Goal: Navigation & Orientation: Find specific page/section

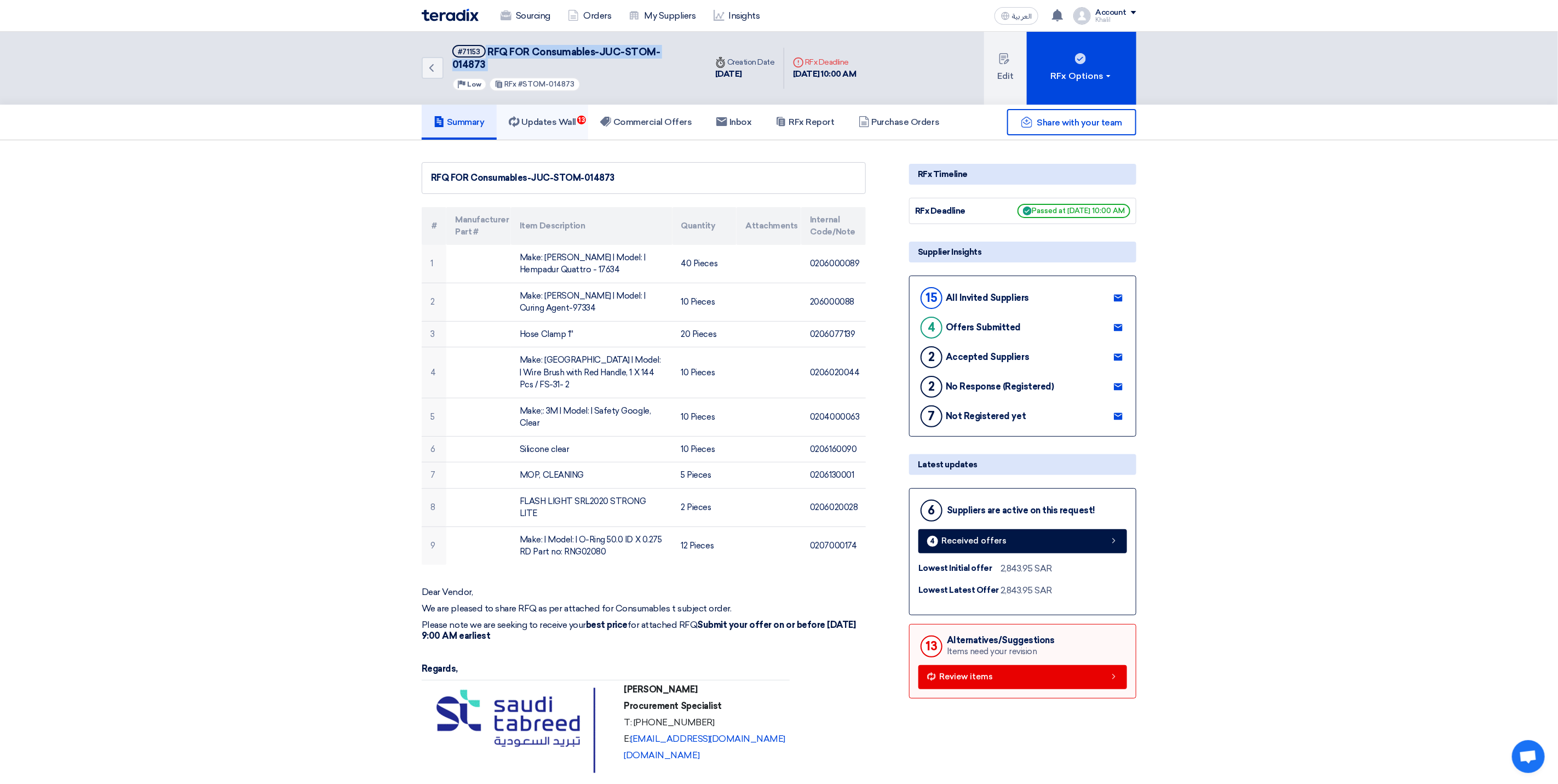
click at [554, 105] on link "Updates Wall 13" at bounding box center [542, 122] width 91 height 35
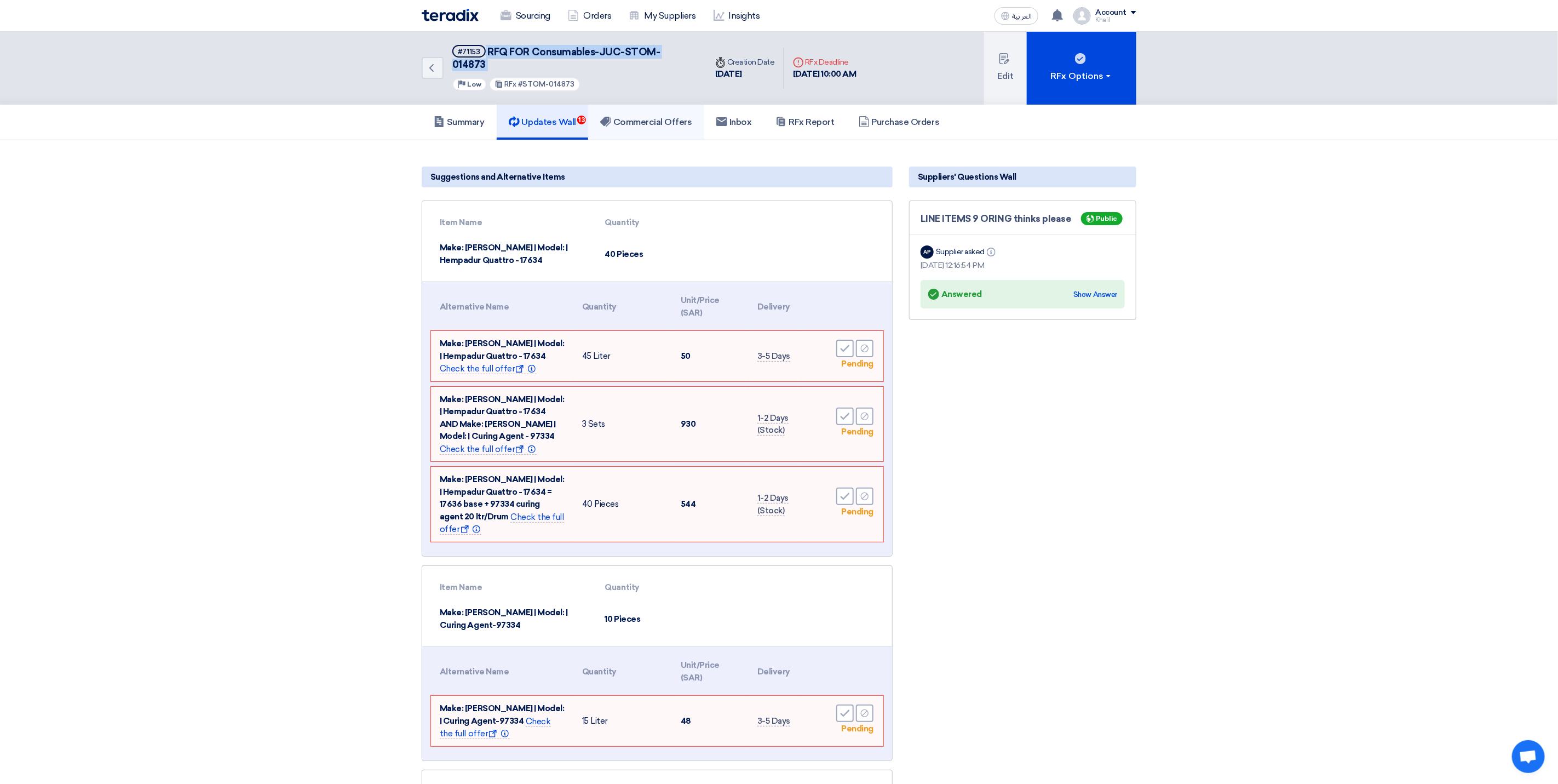
click at [638, 117] on h5 "Commercial Offers" at bounding box center [646, 122] width 92 height 11
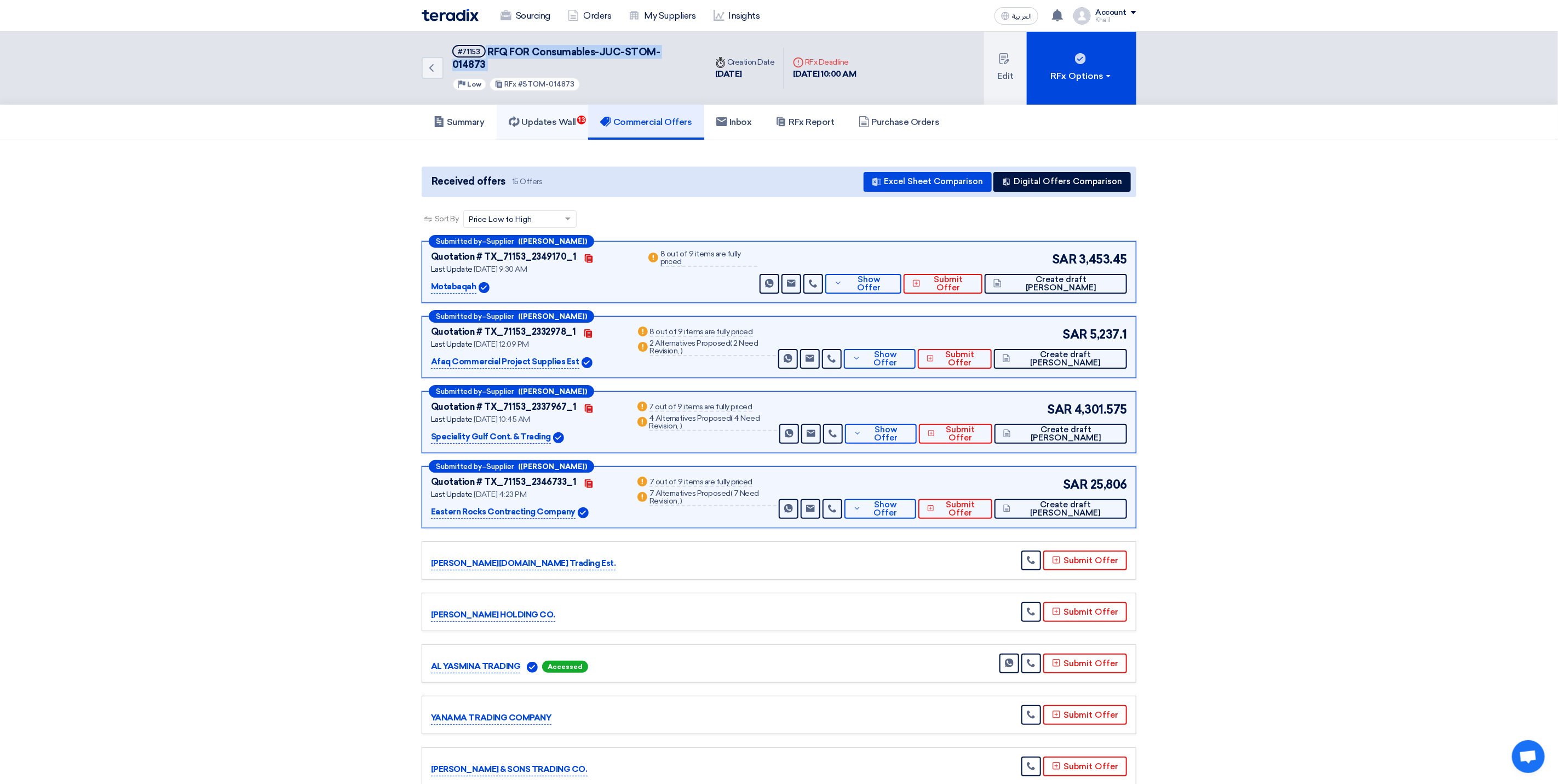
click at [558, 117] on h5 "Updates Wall 13" at bounding box center [542, 122] width 67 height 11
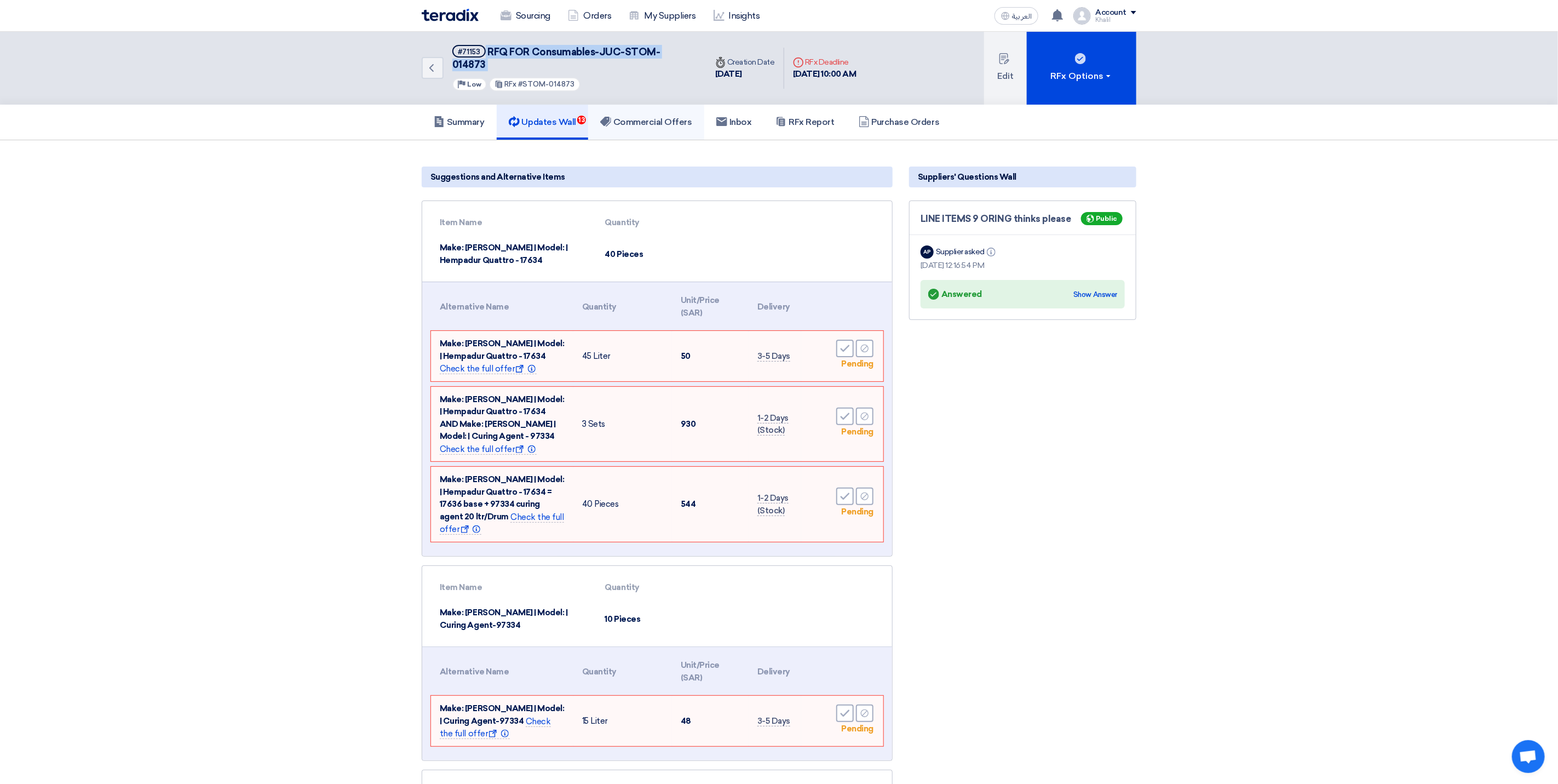
click at [627, 114] on link "Commercial Offers" at bounding box center [646, 122] width 116 height 35
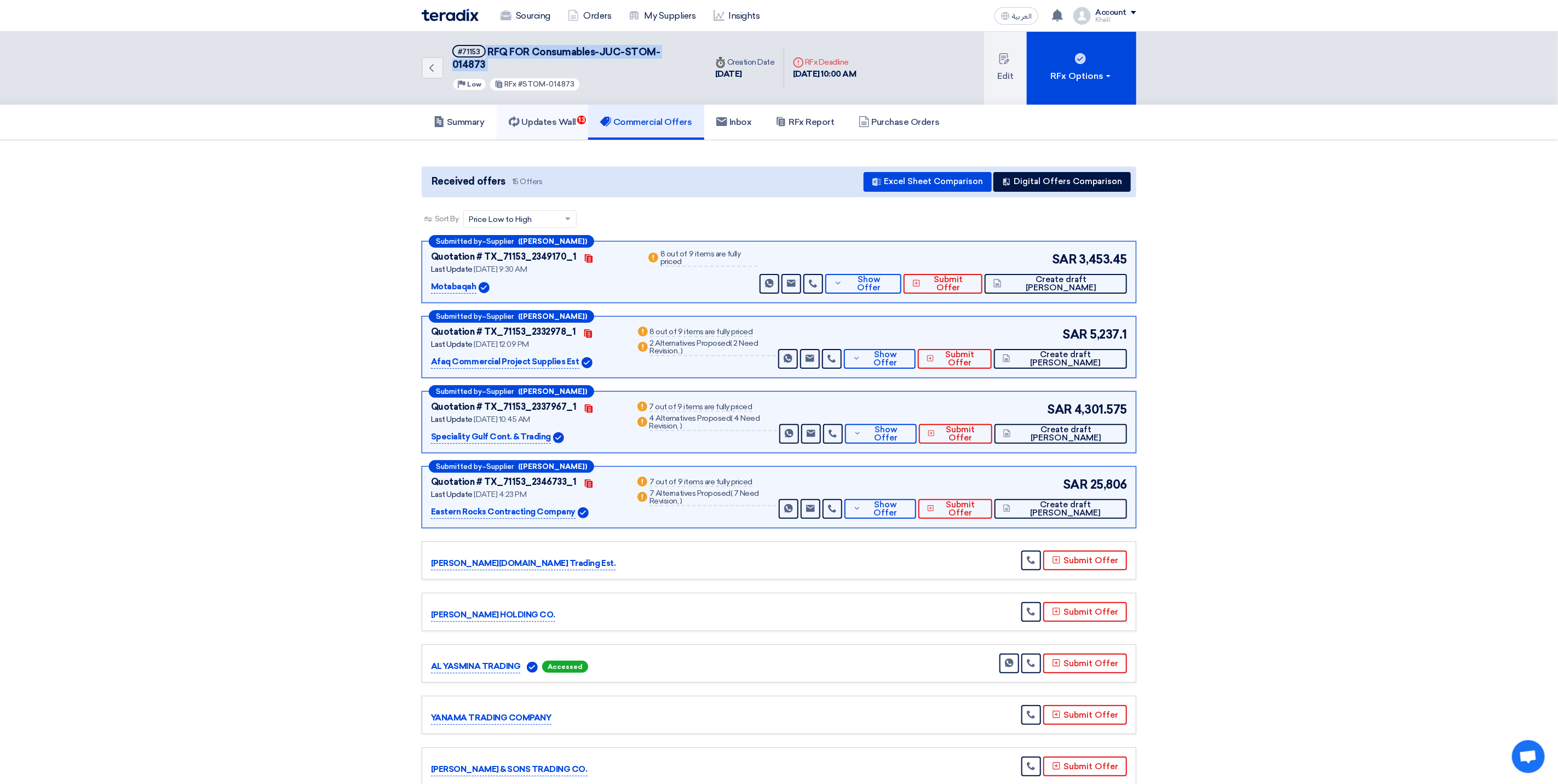
click at [541, 117] on h5 "Updates Wall 13" at bounding box center [542, 122] width 67 height 11
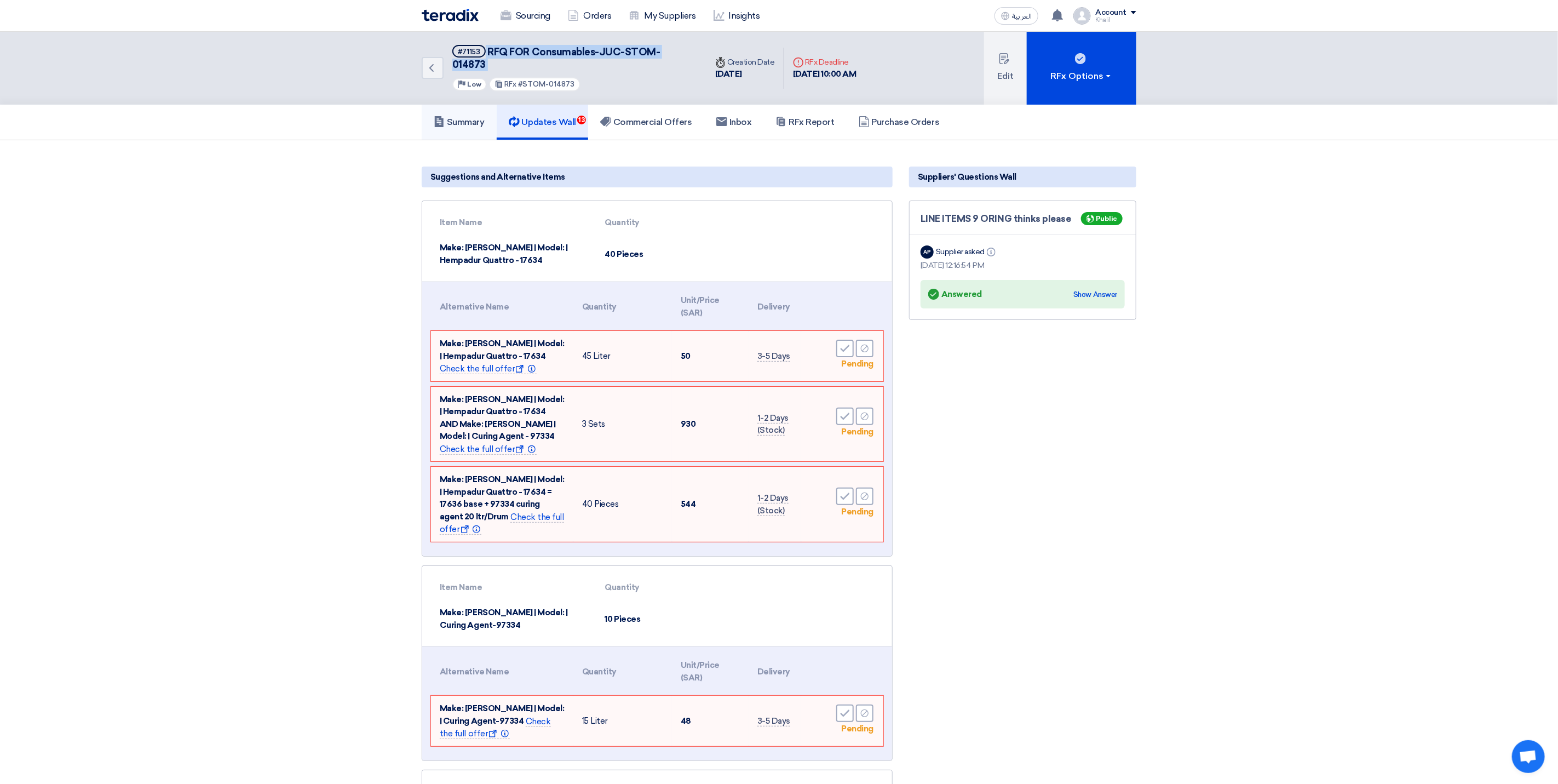
click at [473, 117] on h5 "Summary" at bounding box center [459, 122] width 51 height 11
